Goal: Entertainment & Leisure: Consume media (video, audio)

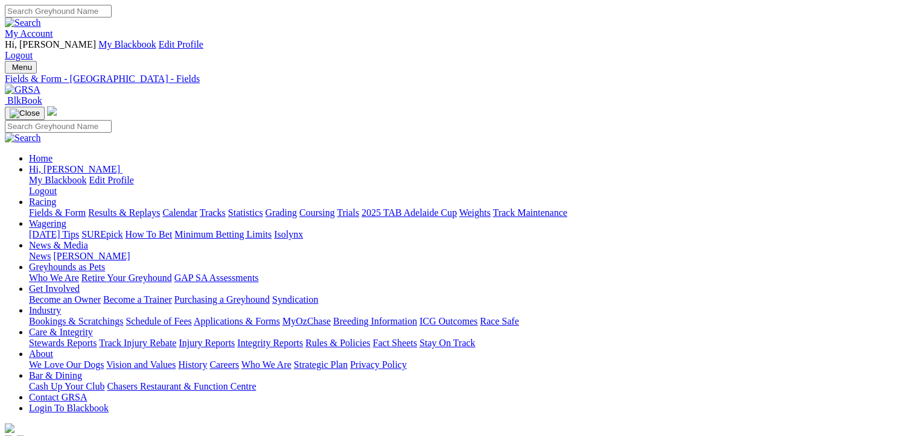
click at [54, 208] on link "Fields & Form" at bounding box center [57, 213] width 57 height 10
click at [144, 208] on link "Results & Replays" at bounding box center [124, 213] width 72 height 10
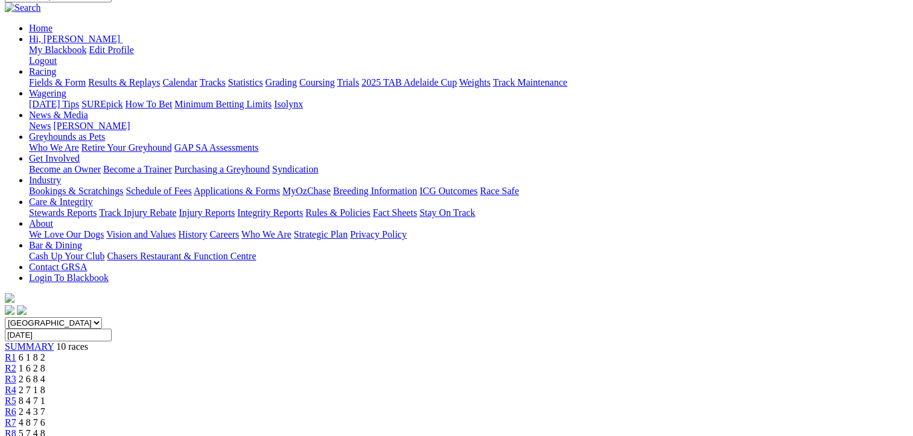
scroll to position [181, 0]
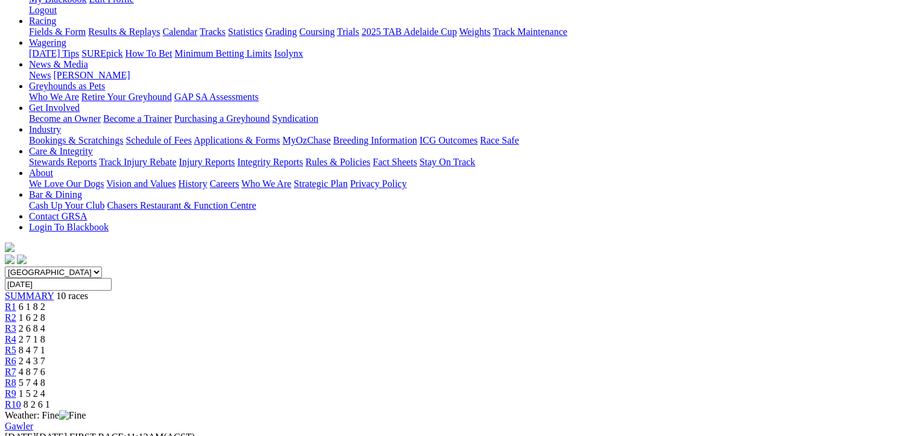
click at [45, 356] on span "2 4 3 7" at bounding box center [32, 361] width 27 height 10
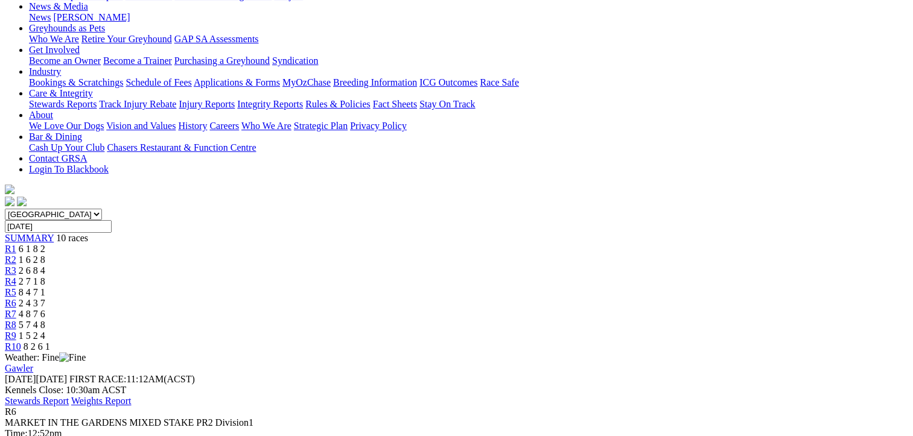
scroll to position [241, 0]
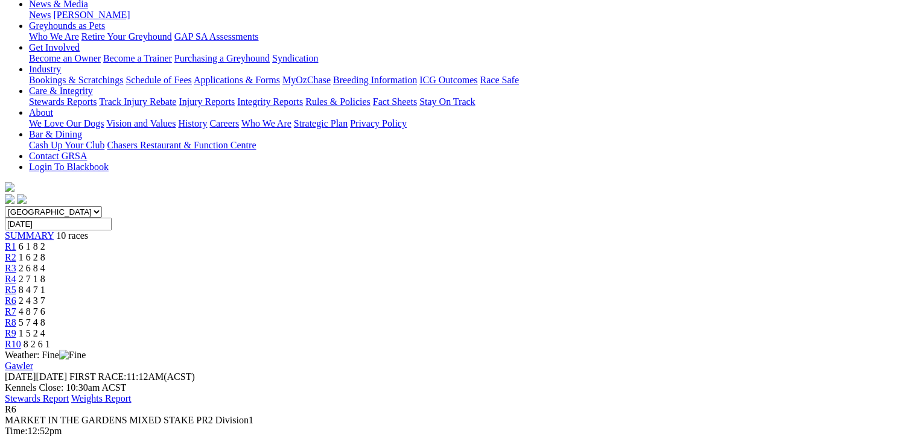
scroll to position [0, 0]
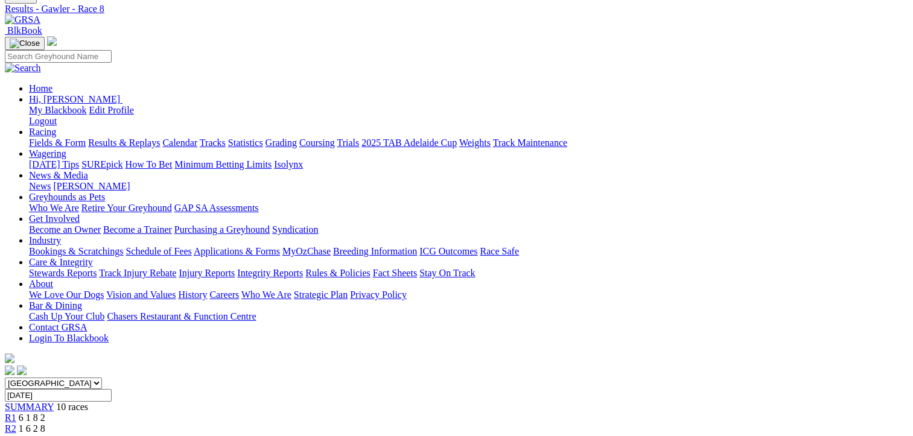
scroll to position [121, 0]
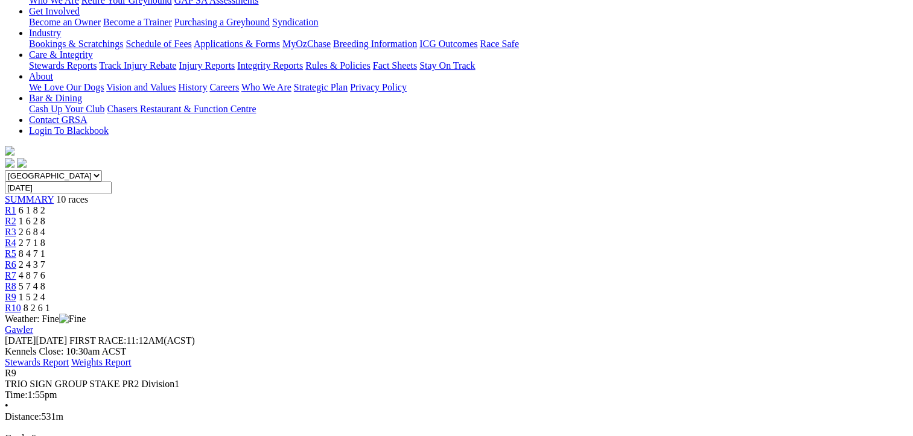
scroll to position [302, 0]
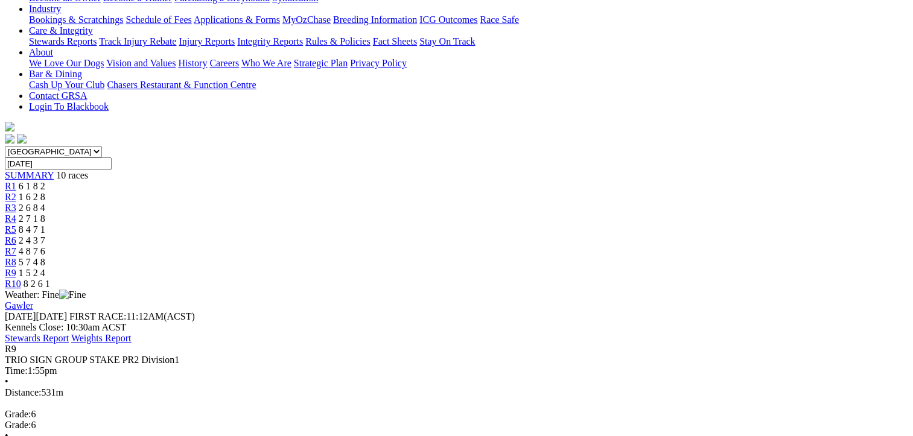
scroll to position [0, 0]
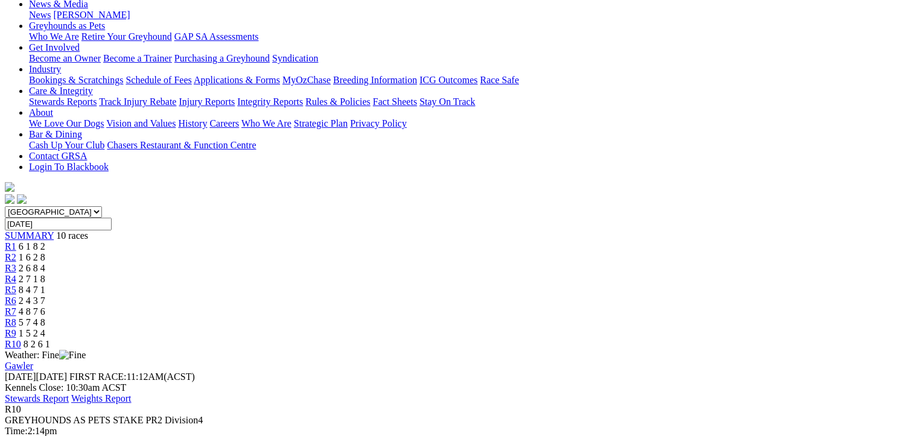
scroll to position [241, 0]
